Goal: Task Accomplishment & Management: Complete application form

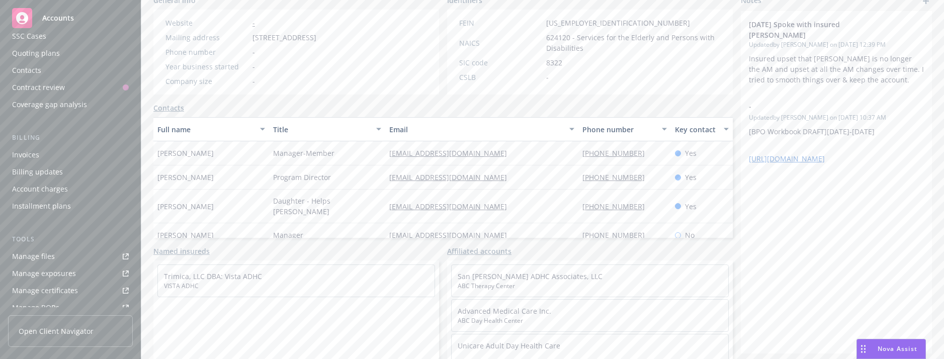
scroll to position [80, 0]
click at [35, 74] on div "Contacts" at bounding box center [26, 75] width 29 height 16
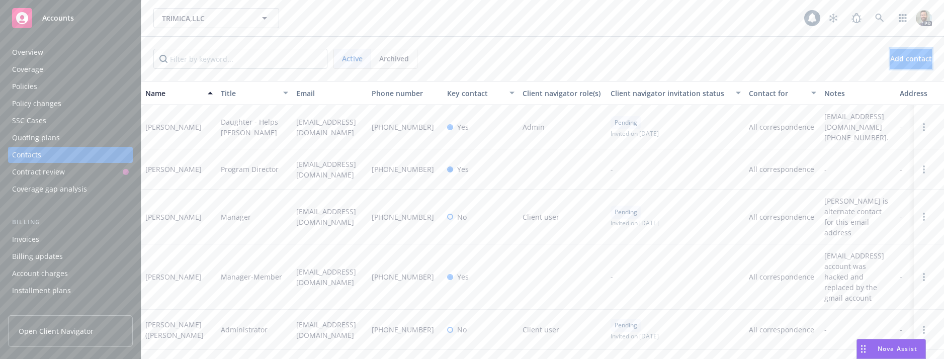
click at [890, 63] on span "Add contact" at bounding box center [911, 59] width 42 height 10
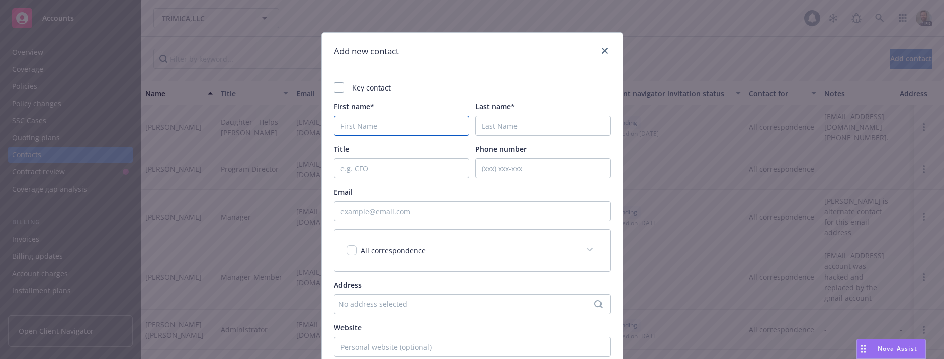
click at [361, 123] on input "First name*" at bounding box center [401, 126] width 135 height 20
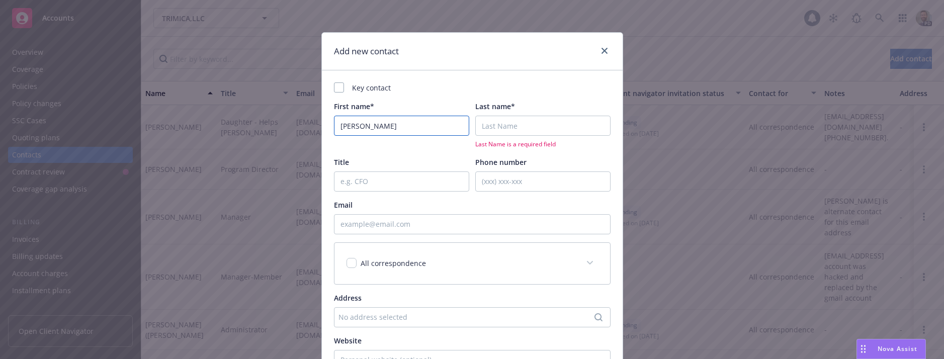
type input "[PERSON_NAME]"
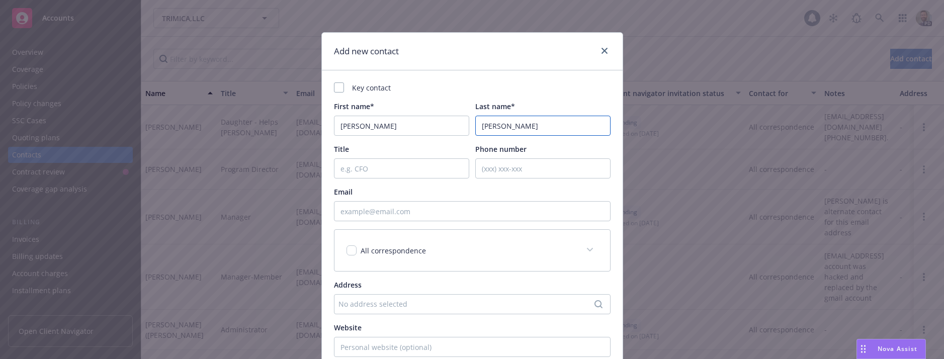
type input "[PERSON_NAME]"
click at [525, 168] on input "Phone number" at bounding box center [542, 168] width 135 height 20
type input "[PHONE_NUMBER]"
click at [360, 213] on input "Email" at bounding box center [472, 211] width 277 height 20
paste input "[EMAIL_ADDRESS][DOMAIN_NAME]"
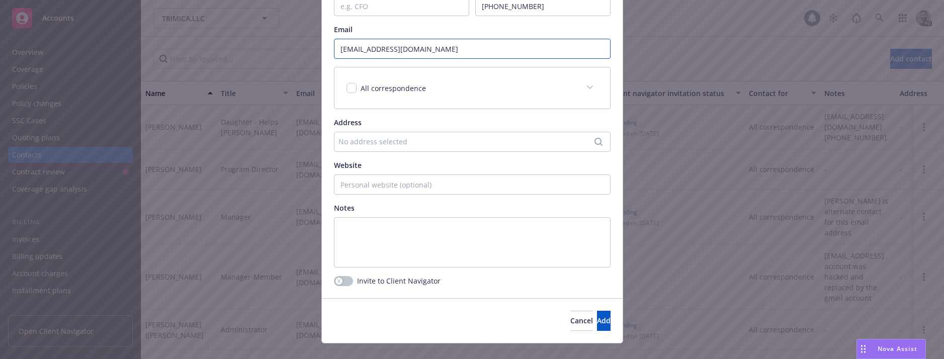
scroll to position [179, 0]
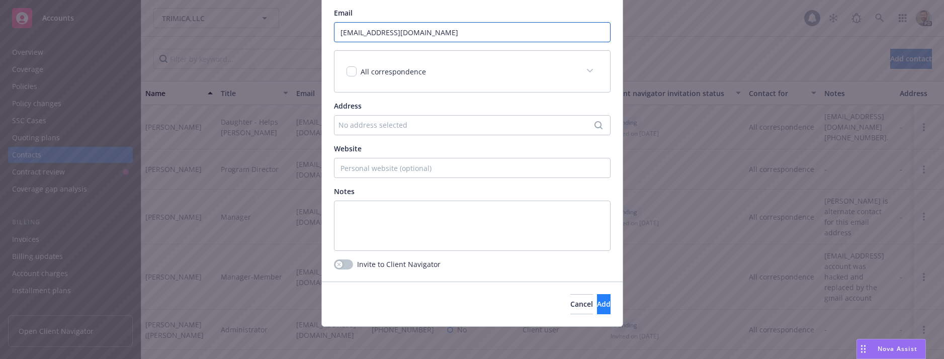
type input "[EMAIL_ADDRESS][DOMAIN_NAME]"
click at [597, 301] on span "Add" at bounding box center [604, 304] width 14 height 10
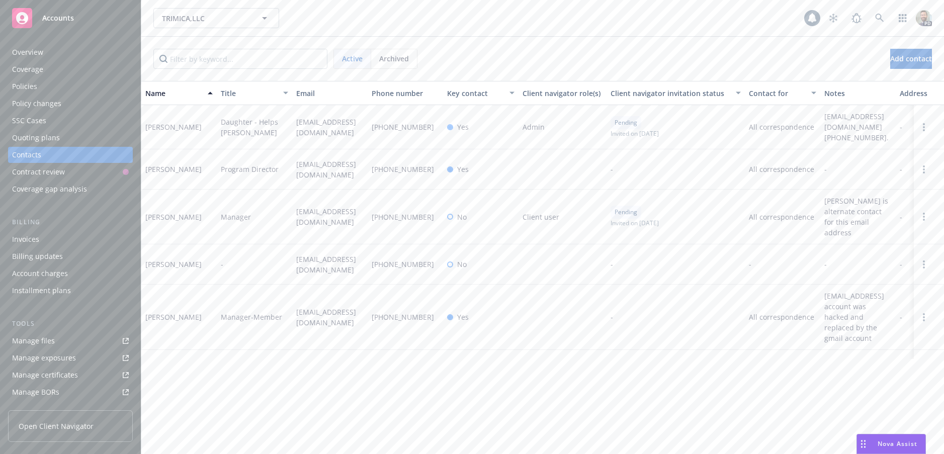
scroll to position [21, 0]
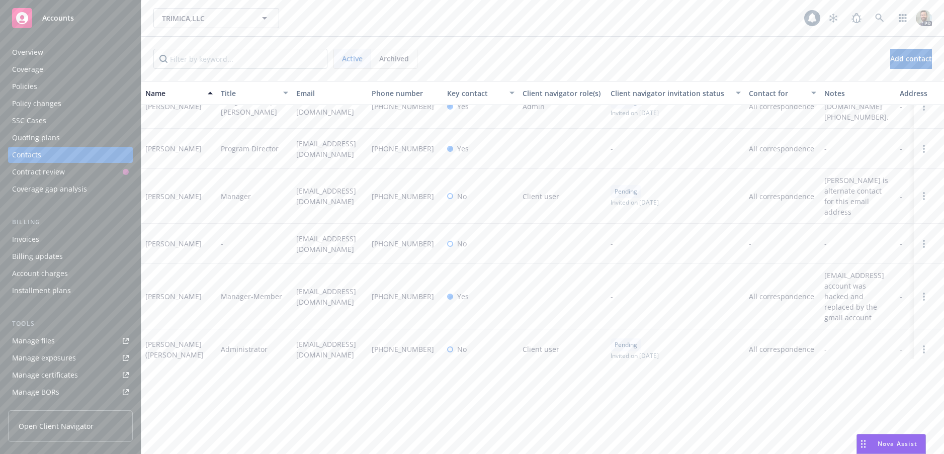
click at [234, 291] on span "Manager-Member" at bounding box center [251, 296] width 61 height 11
copy span "Manager-Member"
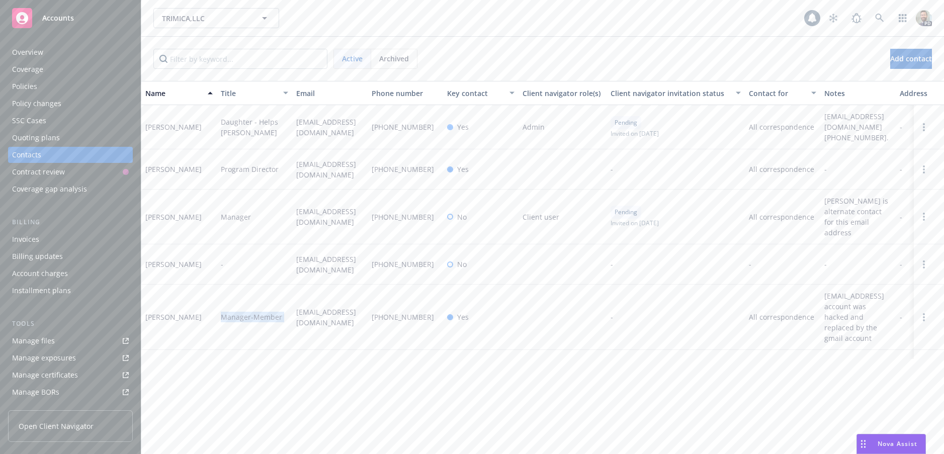
click at [44, 52] on div "Overview" at bounding box center [70, 52] width 117 height 16
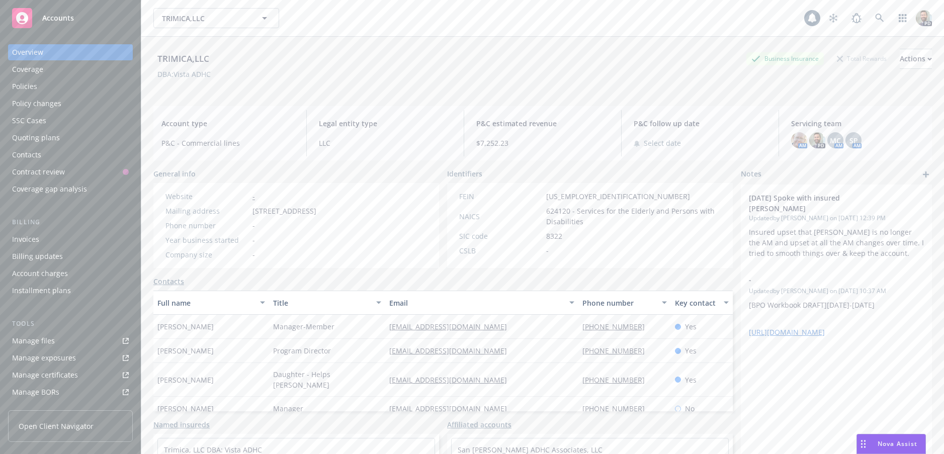
click at [28, 87] on div "Policies" at bounding box center [24, 86] width 25 height 16
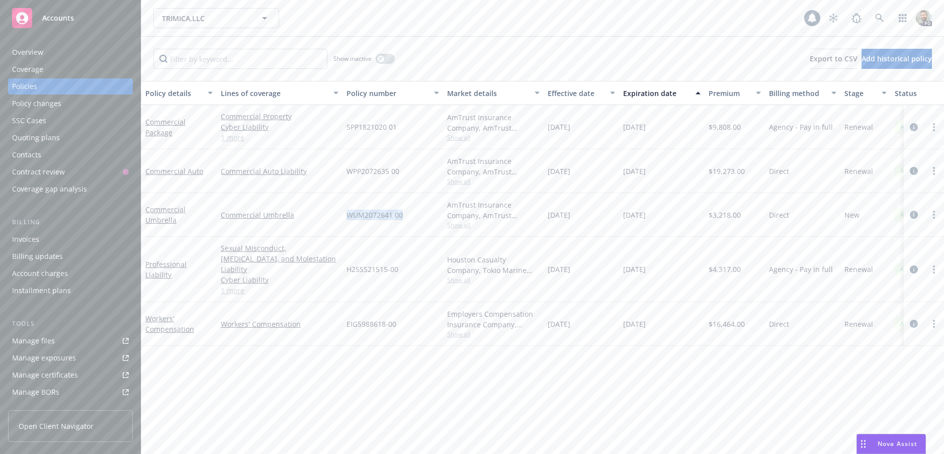
drag, startPoint x: 348, startPoint y: 214, endPoint x: 405, endPoint y: 213, distance: 57.4
click at [405, 213] on div "WUM2072641 00" at bounding box center [393, 215] width 101 height 44
copy span "WUM2072641 00"
click at [69, 52] on div "Overview" at bounding box center [70, 52] width 117 height 16
